Goal: Task Accomplishment & Management: Manage account settings

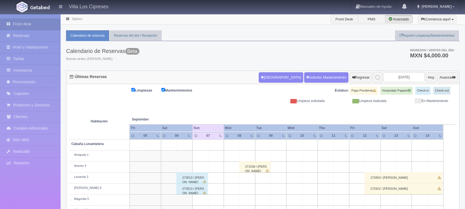
scroll to position [85, 0]
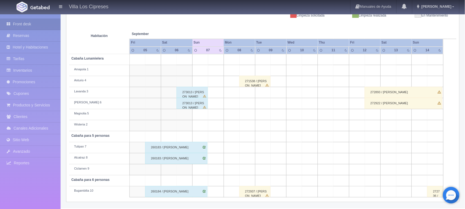
click at [381, 103] on div "272922 / José luis Garcia" at bounding box center [404, 103] width 78 height 11
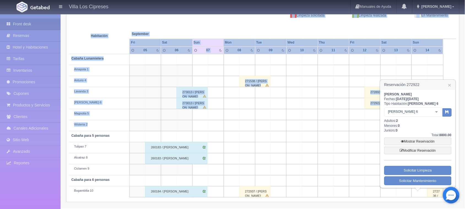
drag, startPoint x: 324, startPoint y: 123, endPoint x: 468, endPoint y: 43, distance: 164.1
click at [465, 40] on html "Villa Los Cipreses Manuales de Ayuda Actualizaciones recientes Hugo Mi Perfil S…" at bounding box center [232, 19] width 465 height 209
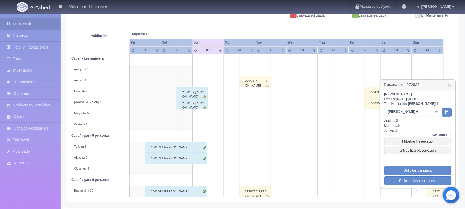
click at [458, 56] on div "Limpiezas Mantenimientos Estatus: Pago Pendiente Hospedaje Pagado Check-in Chec…" at bounding box center [262, 100] width 393 height 203
drag, startPoint x: 448, startPoint y: 61, endPoint x: 449, endPoint y: 79, distance: 18.5
click at [448, 63] on table "Habitación September Sep Fri Sat Sun Mon Tue Wed Thu Fri 05 06" at bounding box center [262, 107] width 387 height 179
click at [448, 85] on link "×" at bounding box center [449, 85] width 3 height 6
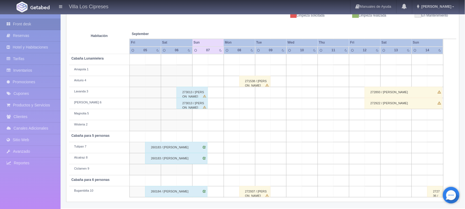
click at [410, 105] on div "272922 / José luis Garcia" at bounding box center [404, 103] width 78 height 11
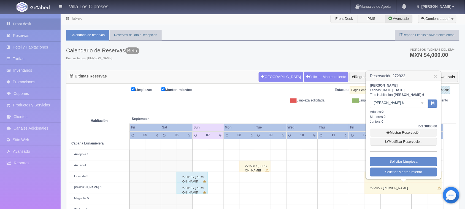
scroll to position [0, 0]
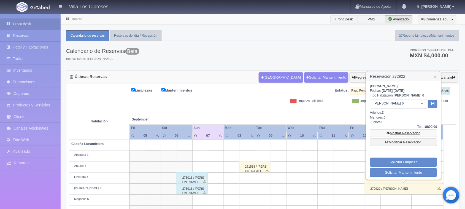
click at [409, 131] on link "Mostrar Reservación" at bounding box center [403, 133] width 67 height 8
click at [407, 131] on link "Mostrar Reservación" at bounding box center [403, 133] width 67 height 8
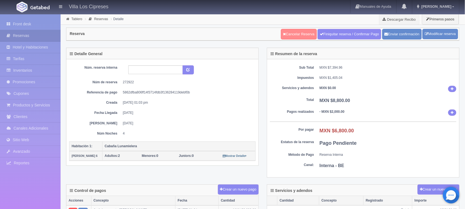
click at [285, 33] on link "Cancelar Reserva" at bounding box center [299, 34] width 36 height 10
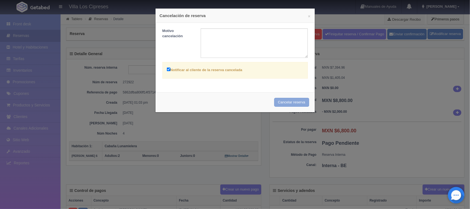
click at [278, 102] on button "Cancelar reserva" at bounding box center [291, 102] width 35 height 9
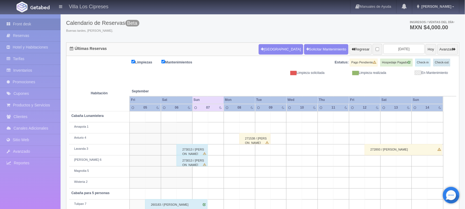
scroll to position [17, 0]
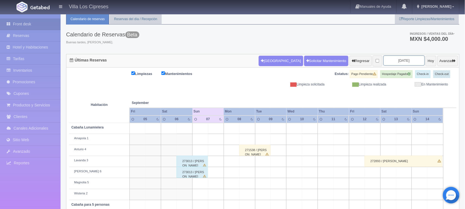
click at [403, 59] on input "2025-09-07" at bounding box center [403, 60] width 41 height 10
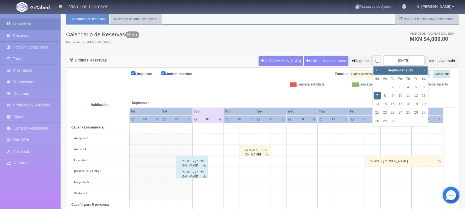
click at [425, 68] on span "Next" at bounding box center [424, 70] width 4 height 4
click at [425, 113] on link "27" at bounding box center [423, 112] width 7 height 8
type input "[DATE]"
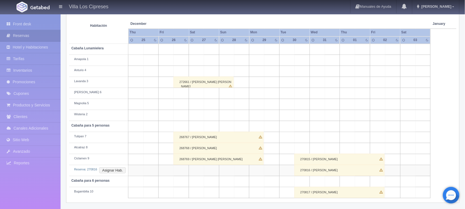
scroll to position [96, 0]
